Goal: Task Accomplishment & Management: Use online tool/utility

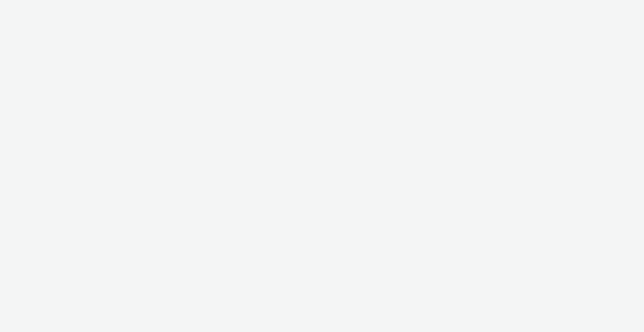
select select "2fc77e36-bb93-4aa3-9dff-dcb08e02eac6"
select select "2405a9d4-3350-4458-8d06-44f78962fa76"
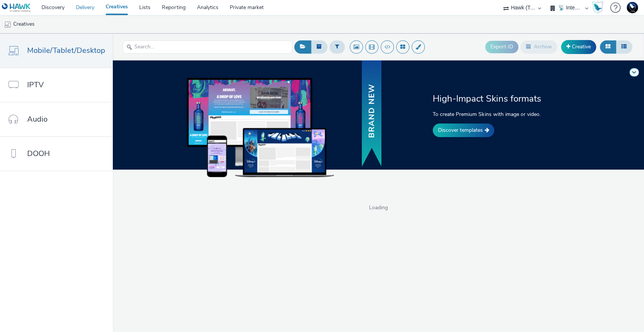
click at [76, 8] on link "Delivery" at bounding box center [85, 7] width 30 height 15
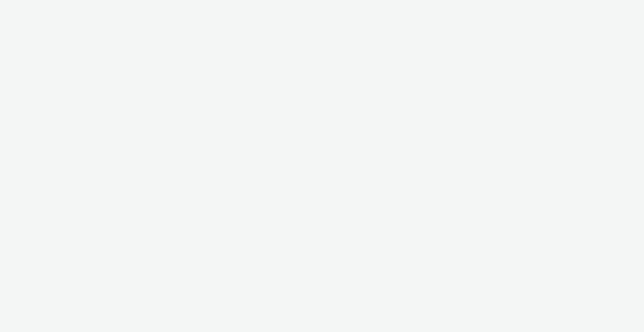
select select "2fc77e36-bb93-4aa3-9dff-dcb08e02eac6"
select select "2405a9d4-3350-4458-8d06-44f78962fa76"
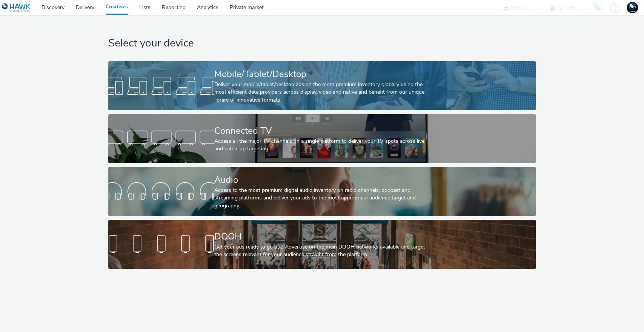
click at [257, 78] on div "Mobile/Tablet/Desktop" at bounding box center [320, 74] width 212 height 13
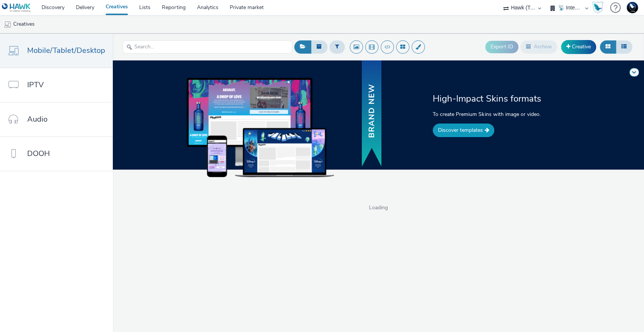
click at [466, 132] on link "Discover templates" at bounding box center [464, 130] width 62 height 14
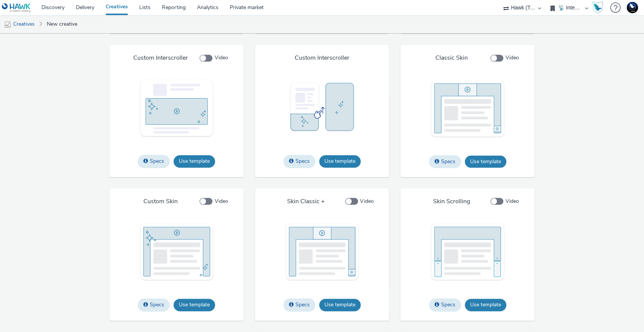
scroll to position [987, 0]
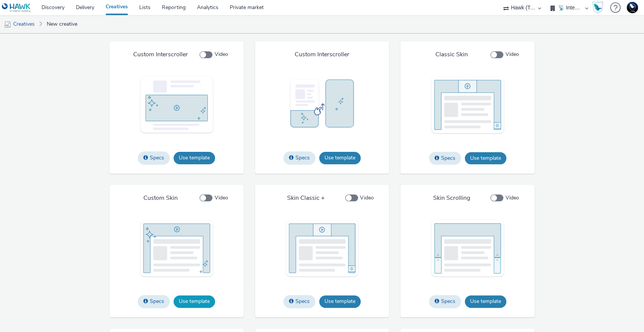
click at [194, 307] on button "Use template" at bounding box center [195, 301] width 42 height 12
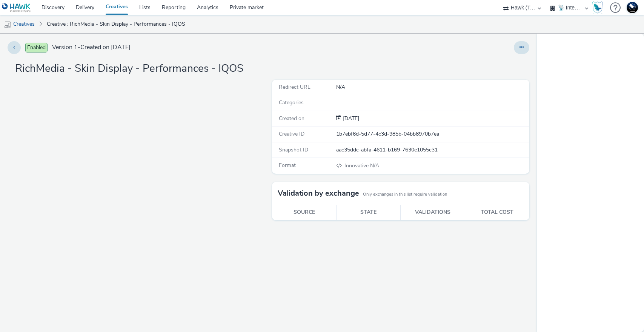
select select "2fc77e36-bb93-4aa3-9dff-dcb08e02eac6"
select select "2405a9d4-3350-4458-8d06-44f78962fa76"
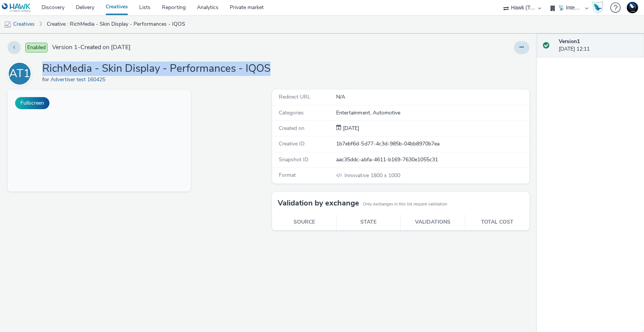
drag, startPoint x: 278, startPoint y: 68, endPoint x: 45, endPoint y: 72, distance: 232.9
click at [45, 72] on div "AT1 RichMedia - Skin Display - Performances - IQOS for Advertiser test 160425" at bounding box center [269, 74] width 522 height 24
copy h1 "RichMedia - Skin Display - Performances - IQOS"
click at [524, 48] on button at bounding box center [521, 47] width 15 height 13
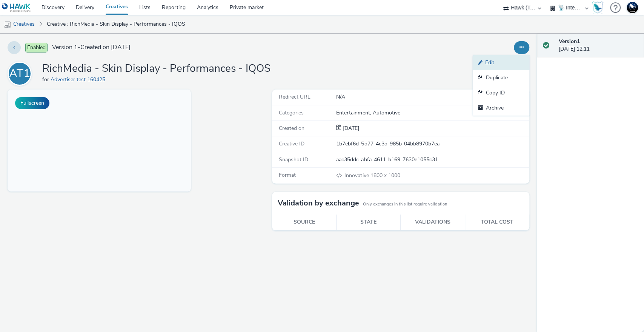
click at [501, 60] on link "Edit" at bounding box center [501, 62] width 57 height 15
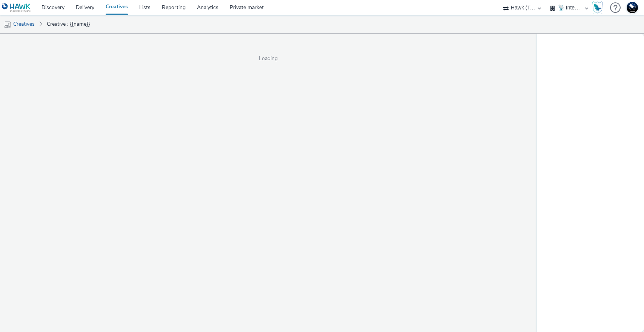
select select "2fc77e36-bb93-4aa3-9dff-dcb08e02eac6"
select select "2405a9d4-3350-4458-8d06-44f78962fa76"
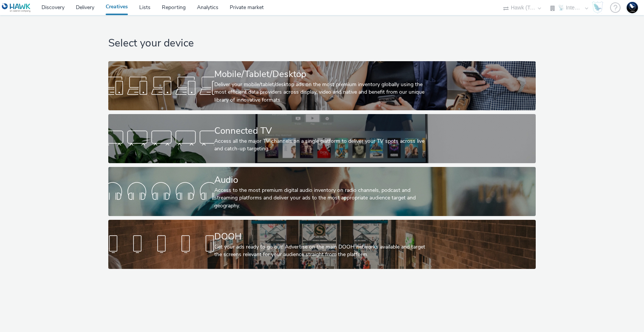
select select "2fc77e36-bb93-4aa3-9dff-dcb08e02eac6"
select select "2405a9d4-3350-4458-8d06-44f78962fa76"
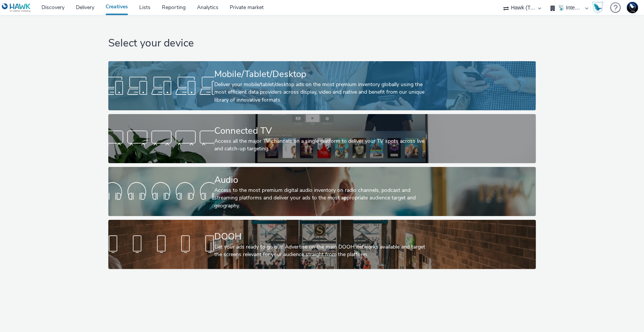
click at [329, 79] on div "Mobile/Tablet/Desktop" at bounding box center [320, 74] width 212 height 13
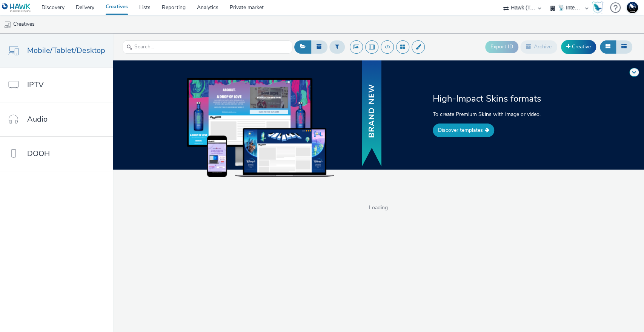
click at [466, 128] on link "Discover templates" at bounding box center [464, 130] width 62 height 14
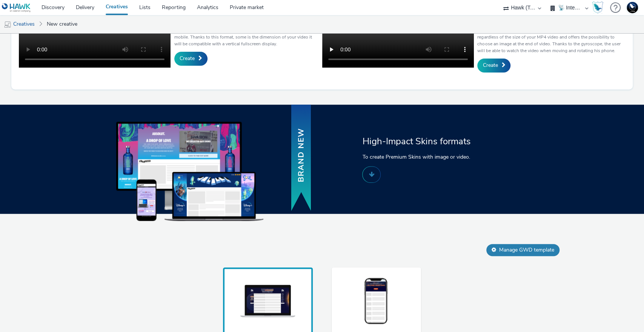
scroll to position [359, 0]
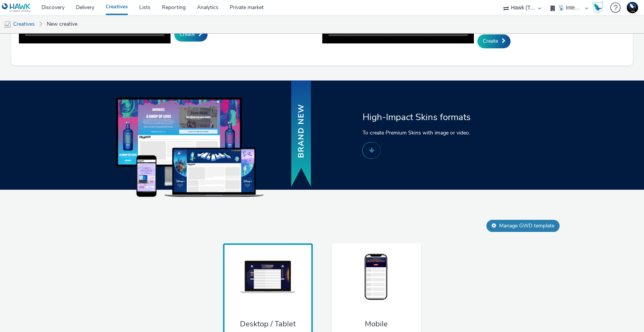
click at [381, 259] on img at bounding box center [376, 277] width 57 height 50
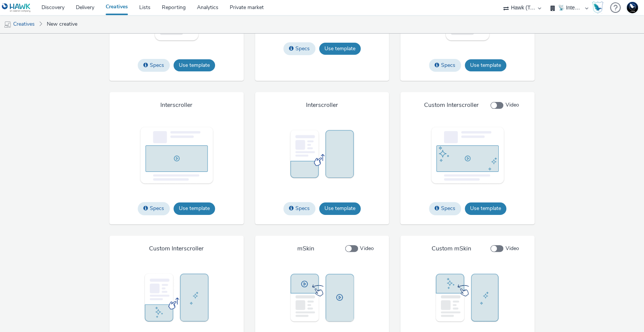
scroll to position [1062, 0]
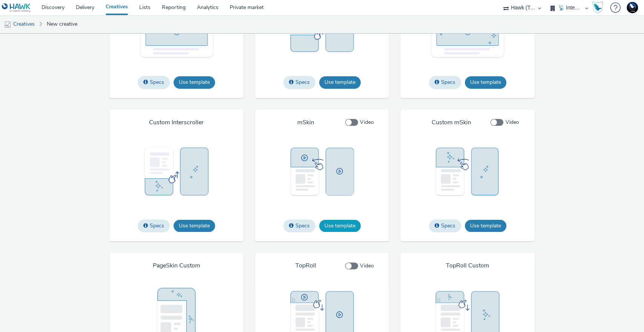
click at [332, 232] on button "Use template" at bounding box center [340, 226] width 42 height 12
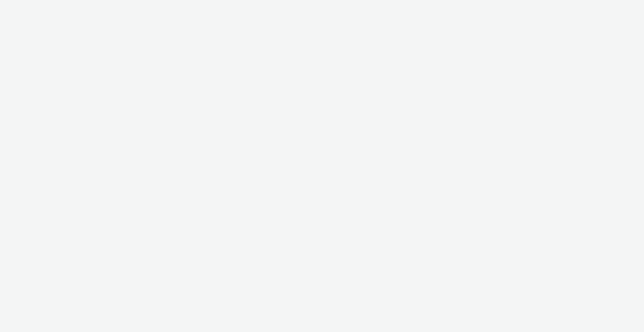
select select "2fc77e36-bb93-4aa3-9dff-dcb08e02eac6"
select select "2405a9d4-3350-4458-8d06-44f78962fa76"
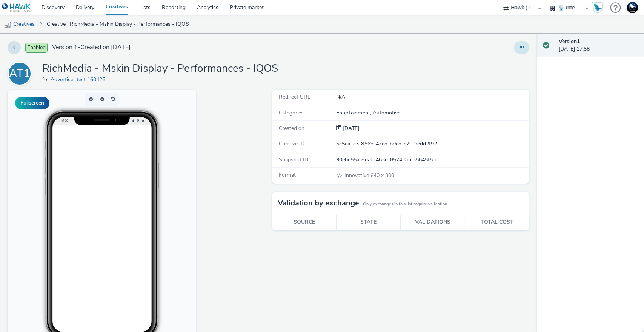
click at [514, 51] on button at bounding box center [521, 47] width 15 height 13
click at [498, 65] on link "Edit" at bounding box center [501, 62] width 57 height 15
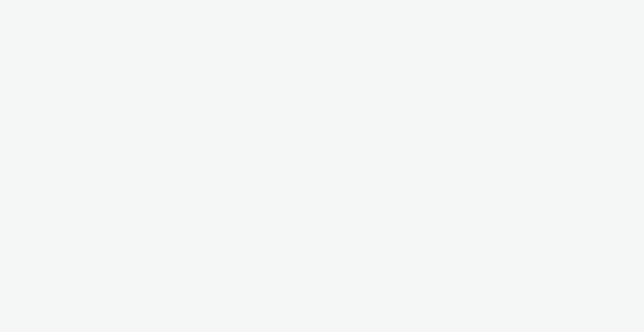
select select "2fc77e36-bb93-4aa3-9dff-dcb08e02eac6"
select select "2405a9d4-3350-4458-8d06-44f78962fa76"
select select "2fc77e36-bb93-4aa3-9dff-dcb08e02eac6"
select select "2405a9d4-3350-4458-8d06-44f78962fa76"
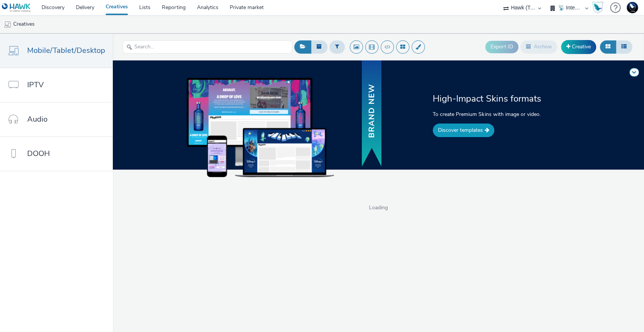
click at [459, 131] on link "Discover templates" at bounding box center [464, 130] width 62 height 14
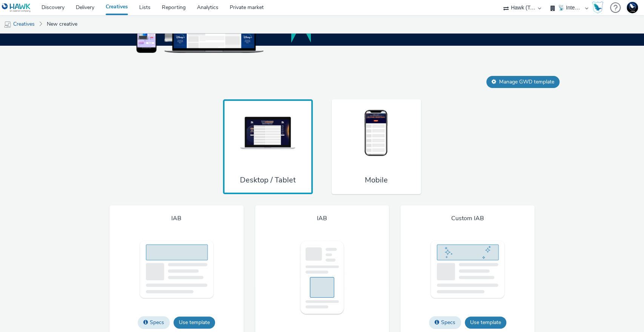
click at [370, 183] on div "Mobile" at bounding box center [376, 146] width 89 height 95
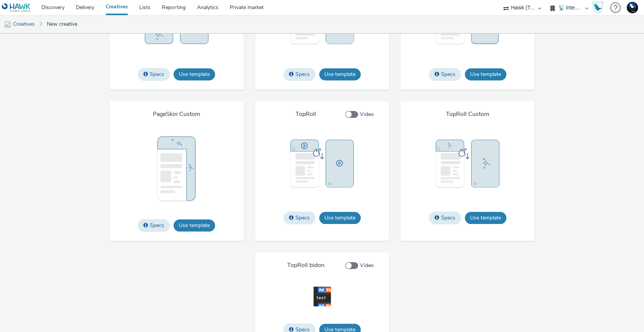
scroll to position [1236, 0]
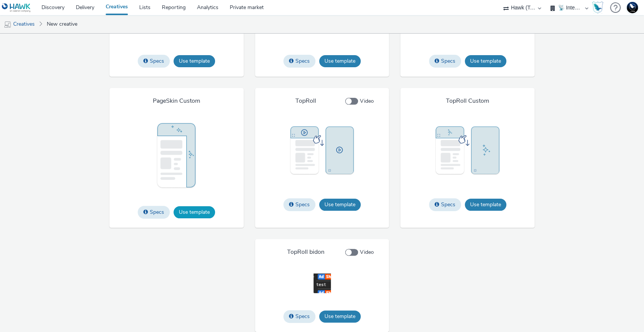
click at [198, 211] on button "Use template" at bounding box center [195, 212] width 42 height 12
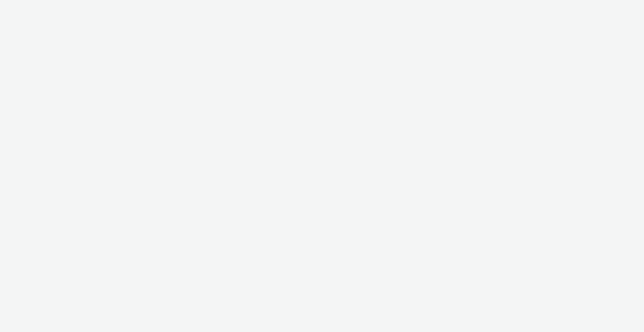
select select "2fc77e36-bb93-4aa3-9dff-dcb08e02eac6"
select select "2405a9d4-3350-4458-8d06-44f78962fa76"
